Goal: Information Seeking & Learning: Learn about a topic

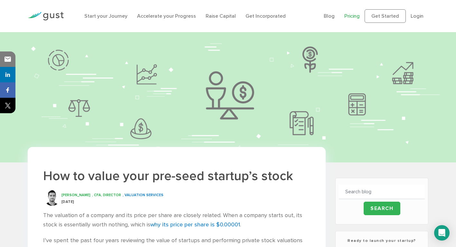
click at [352, 14] on link "Pricing" at bounding box center [351, 16] width 15 height 6
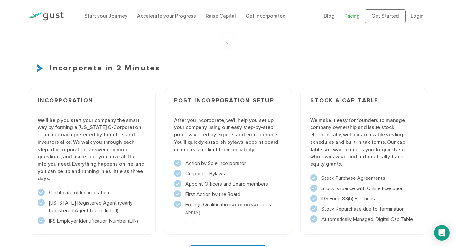
scroll to position [465, 0]
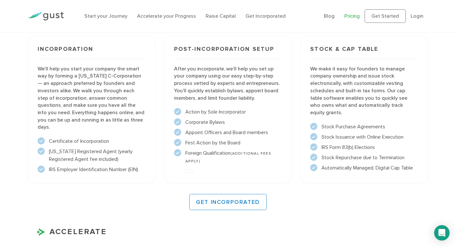
click at [41, 18] on img at bounding box center [46, 16] width 36 height 9
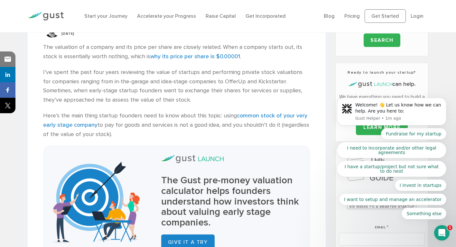
scroll to position [168, 0]
click at [291, 117] on link "common stock of your very early stage company" at bounding box center [175, 120] width 264 height 16
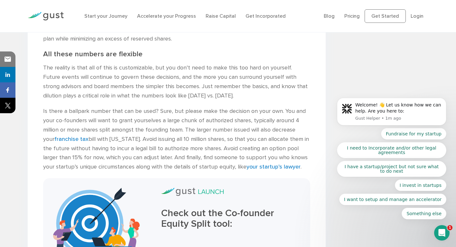
scroll to position [1502, 0]
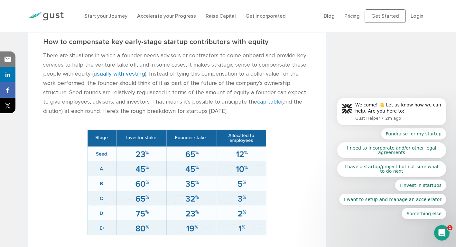
scroll to position [782, 0]
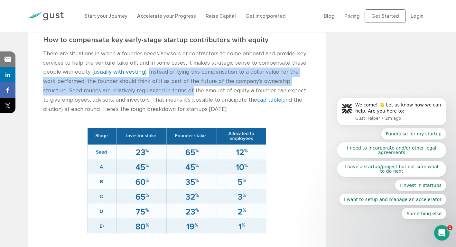
drag, startPoint x: 147, startPoint y: 73, endPoint x: 153, endPoint y: 86, distance: 15.0
click at [153, 86] on p "There are situations in which a founder needs advisors or contractors to come o…" at bounding box center [176, 81] width 267 height 65
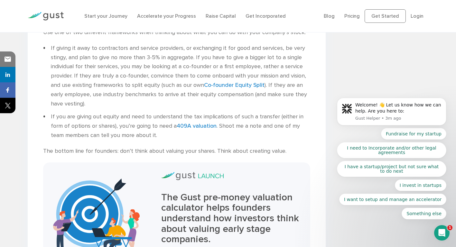
scroll to position [1400, 0]
